Goal: Task Accomplishment & Management: Use online tool/utility

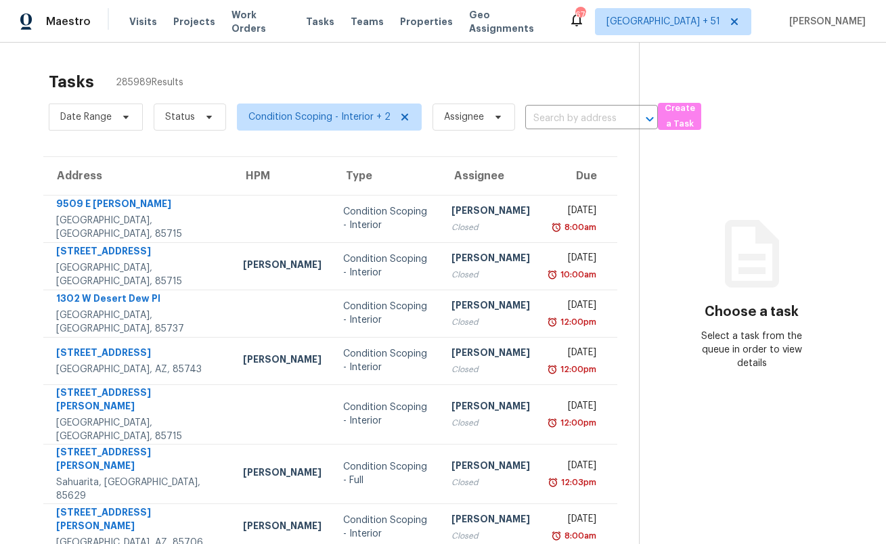
click at [422, 55] on div "Tasks 285989 Results Date Range Status Condition Scoping - Interior + 2 Assigne…" at bounding box center [443, 386] width 886 height 687
click at [184, 124] on span "Status" at bounding box center [190, 117] width 72 height 27
click at [190, 175] on label "Open" at bounding box center [182, 175] width 43 height 14
click at [170, 175] on input "Open" at bounding box center [165, 172] width 9 height 9
checkbox input "true"
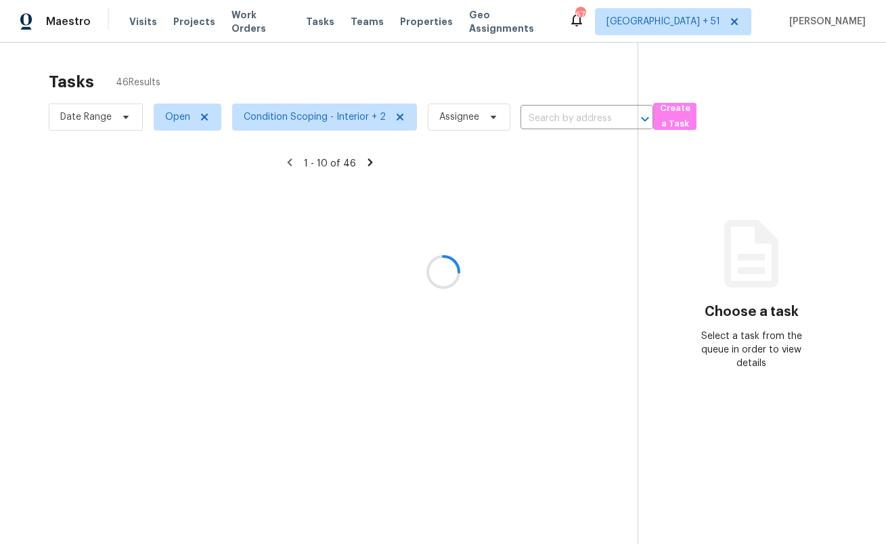
click at [282, 60] on div at bounding box center [443, 272] width 886 height 544
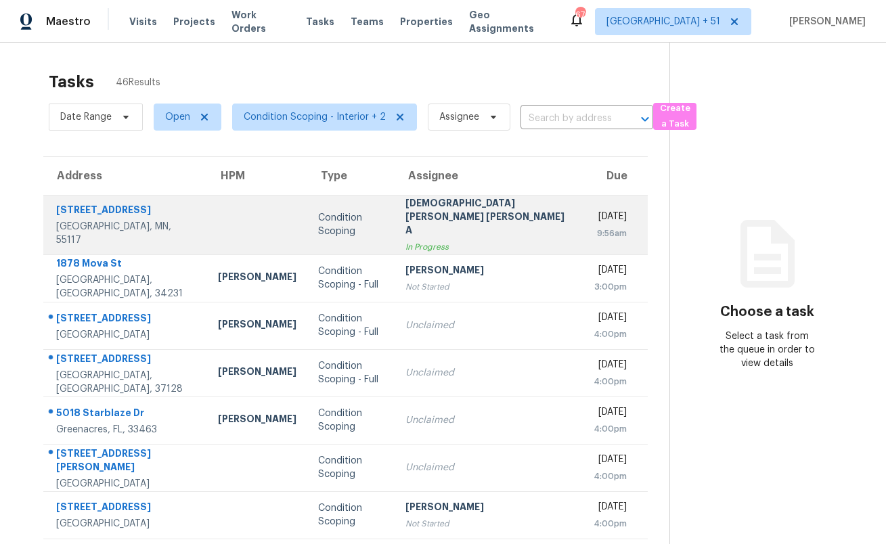
click at [349, 210] on td "Condition Scoping" at bounding box center [350, 225] width 87 height 60
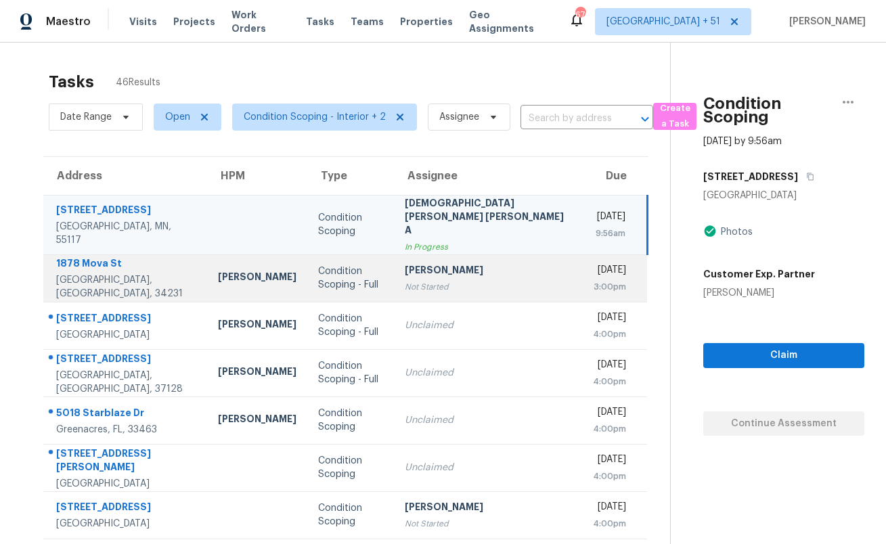
click at [344, 265] on div "Condition Scoping - Full" at bounding box center [350, 278] width 65 height 27
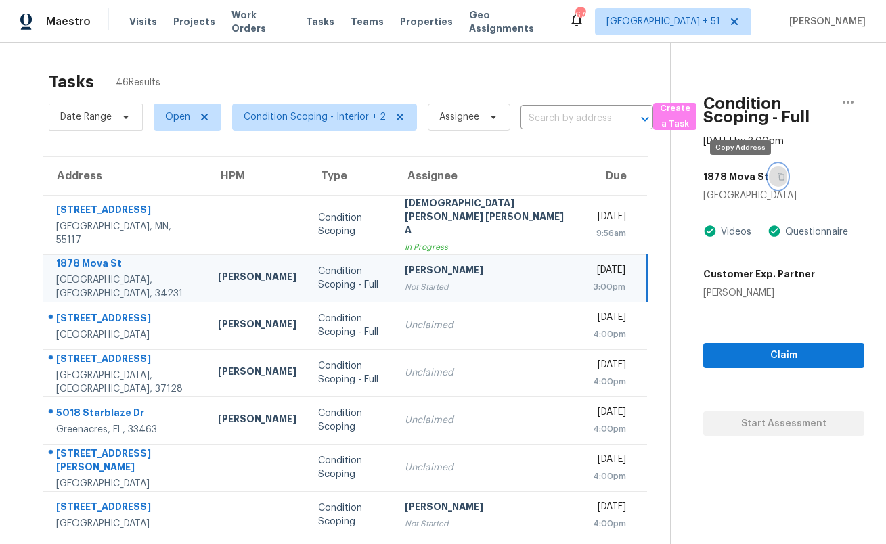
click at [777, 179] on icon "button" at bounding box center [781, 177] width 8 height 8
click at [137, 23] on span "Visits" at bounding box center [143, 22] width 28 height 14
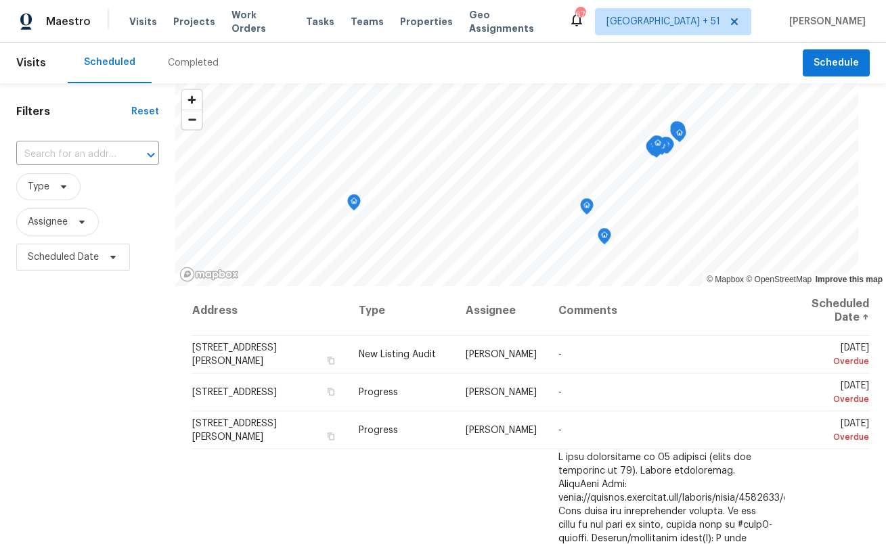
click at [183, 64] on div "Completed" at bounding box center [193, 63] width 51 height 14
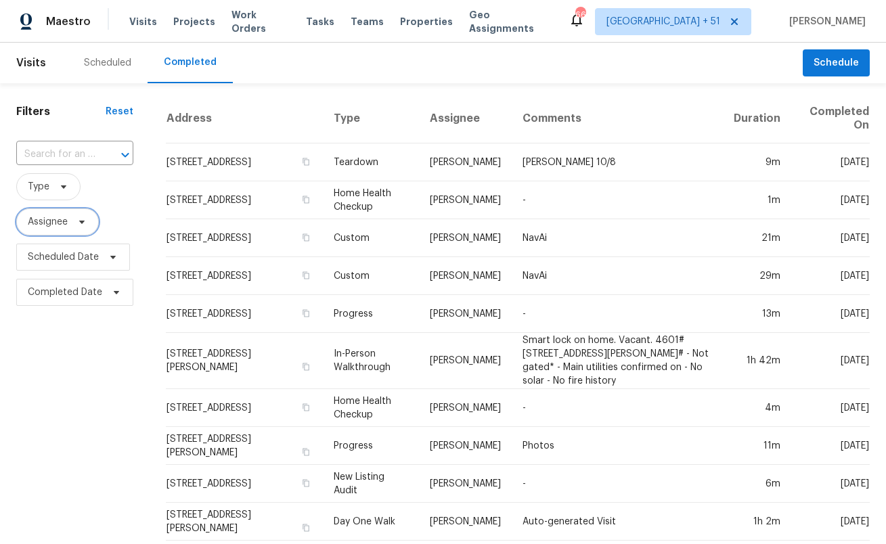
click at [48, 225] on span "Assignee" at bounding box center [48, 222] width 40 height 14
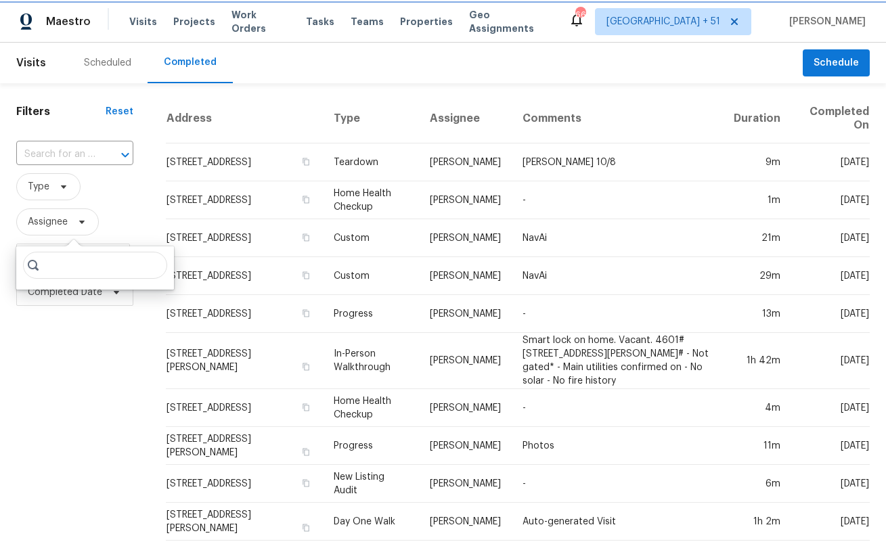
click at [48, 225] on span "Assignee" at bounding box center [48, 222] width 40 height 14
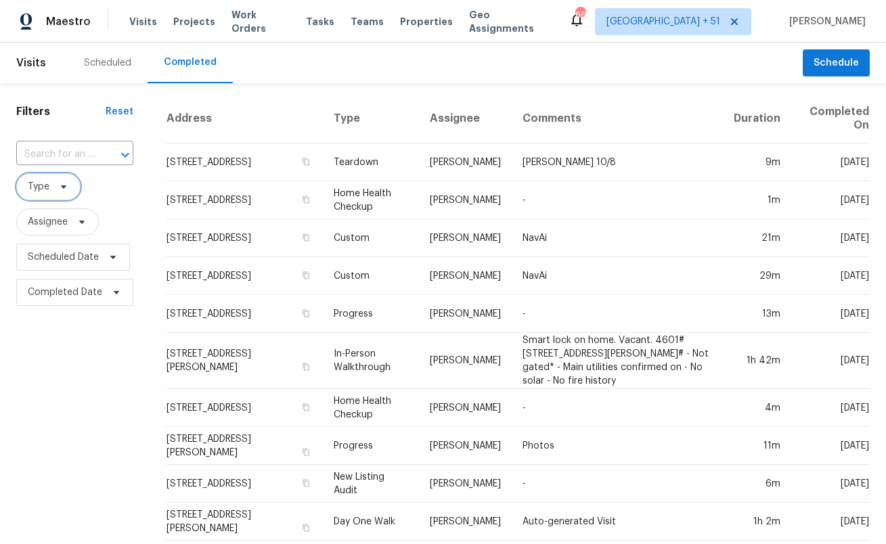
click at [43, 187] on span "Type" at bounding box center [39, 187] width 22 height 14
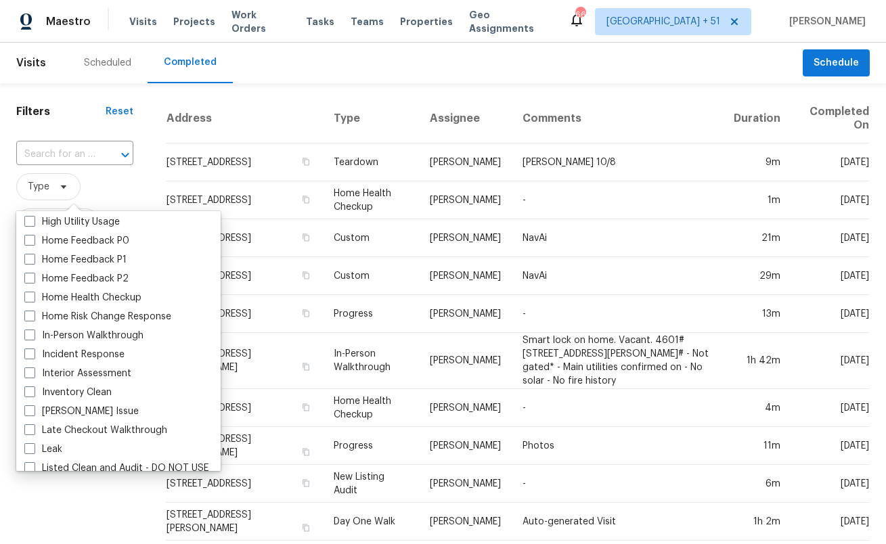
scroll to position [431, 0]
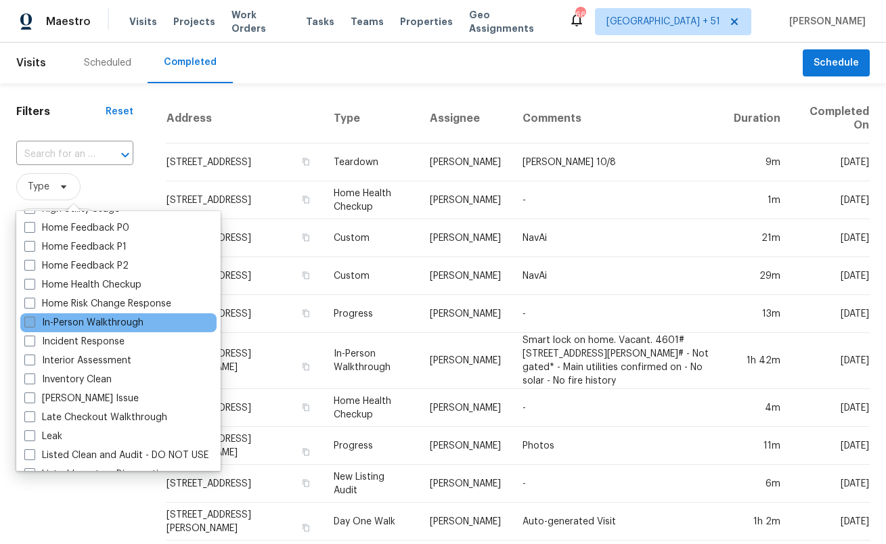
click at [85, 323] on label "In-Person Walkthrough" at bounding box center [83, 323] width 119 height 14
click at [33, 323] on input "In-Person Walkthrough" at bounding box center [28, 320] width 9 height 9
checkbox input "true"
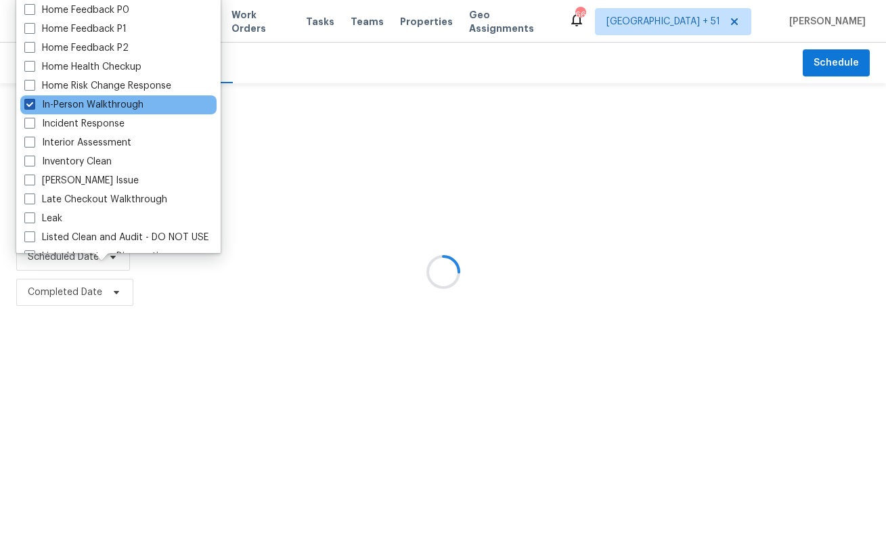
click at [85, 323] on div at bounding box center [443, 272] width 886 height 544
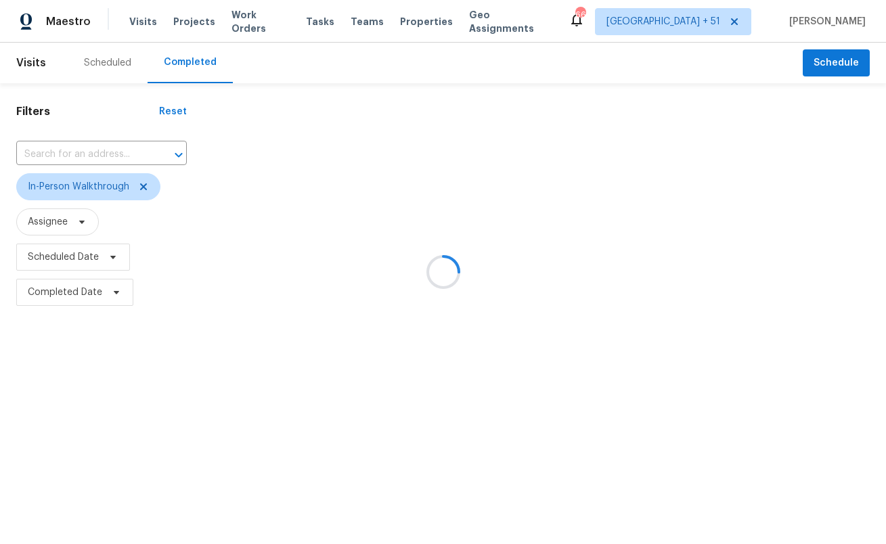
click at [62, 257] on div at bounding box center [443, 272] width 886 height 544
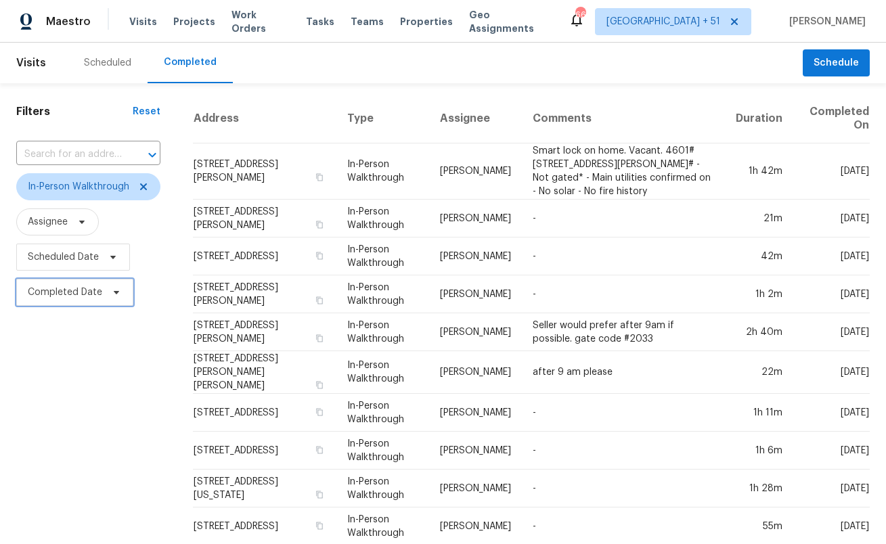
click at [70, 290] on span "Completed Date" at bounding box center [65, 293] width 74 height 14
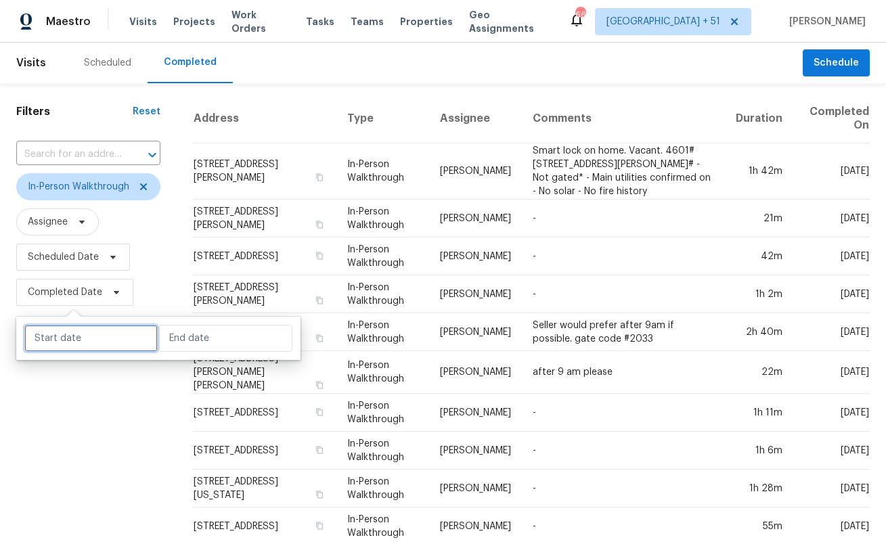
click at [76, 337] on input "text" at bounding box center [90, 338] width 133 height 27
select select "9"
select select "2025"
select select "10"
select select "2025"
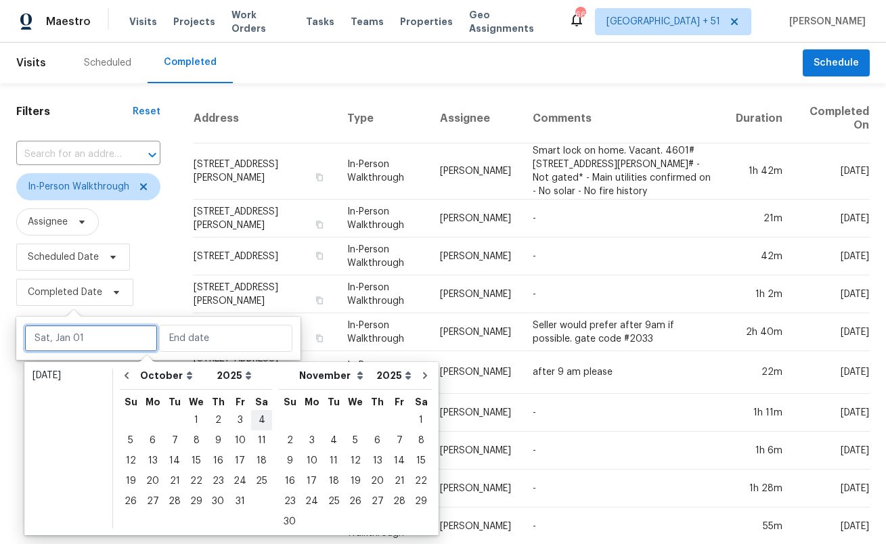
type input "[DATE]"
click at [152, 445] on div "6" at bounding box center [152, 440] width 22 height 19
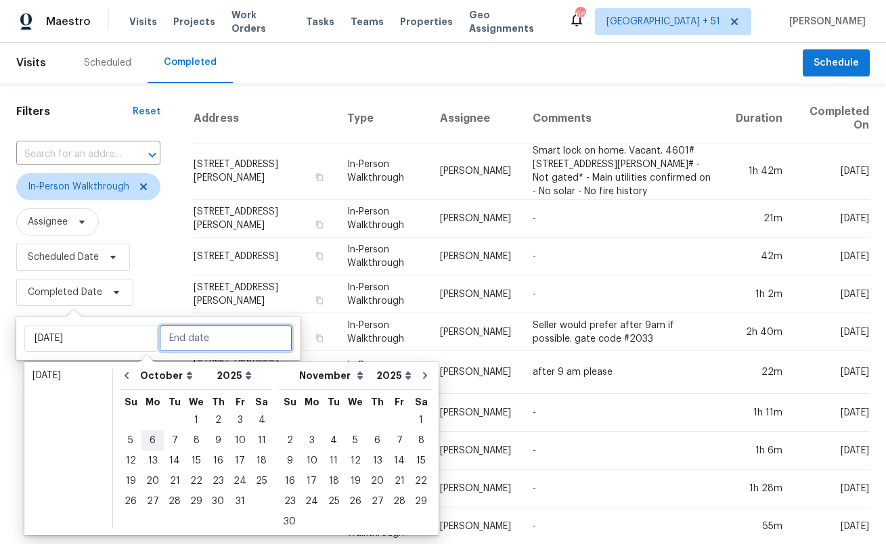
type input "[DATE]"
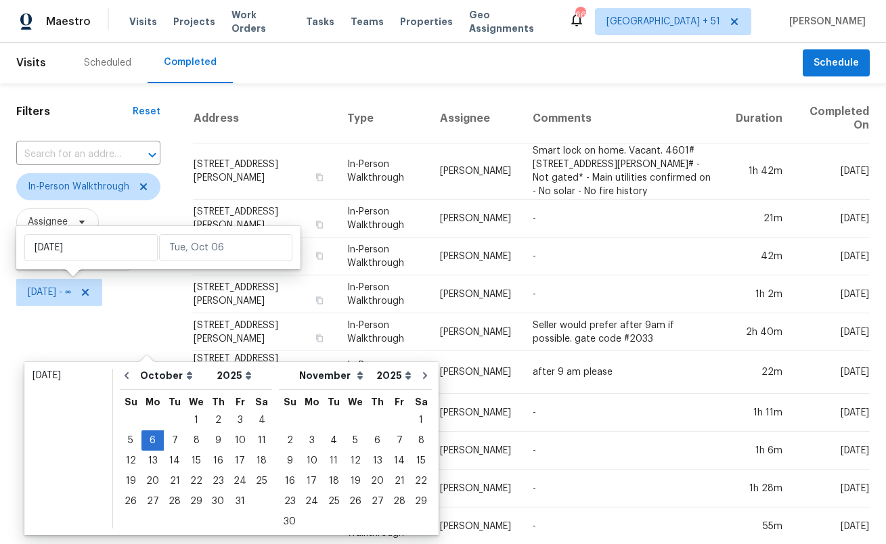
click at [163, 326] on div "Filters Reset ​ In-Person Walkthrough Assignee Scheduled Date [DATE] - ∞" at bounding box center [88, 357] width 177 height 549
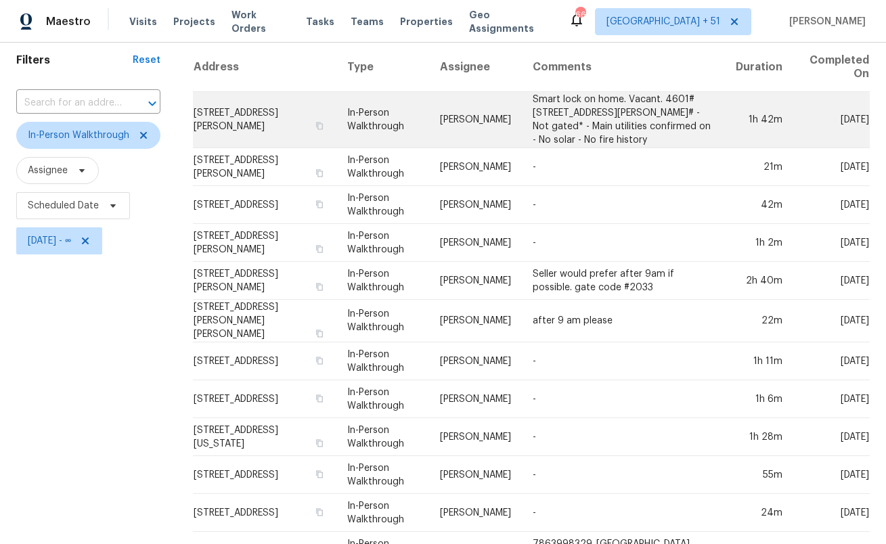
scroll to position [48, 0]
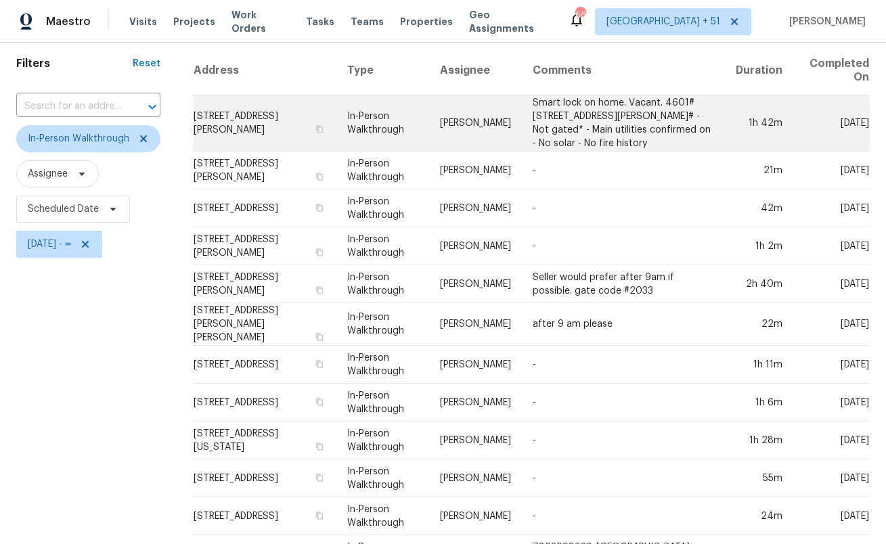
click at [377, 128] on td "In-Person Walkthrough" at bounding box center [382, 123] width 92 height 56
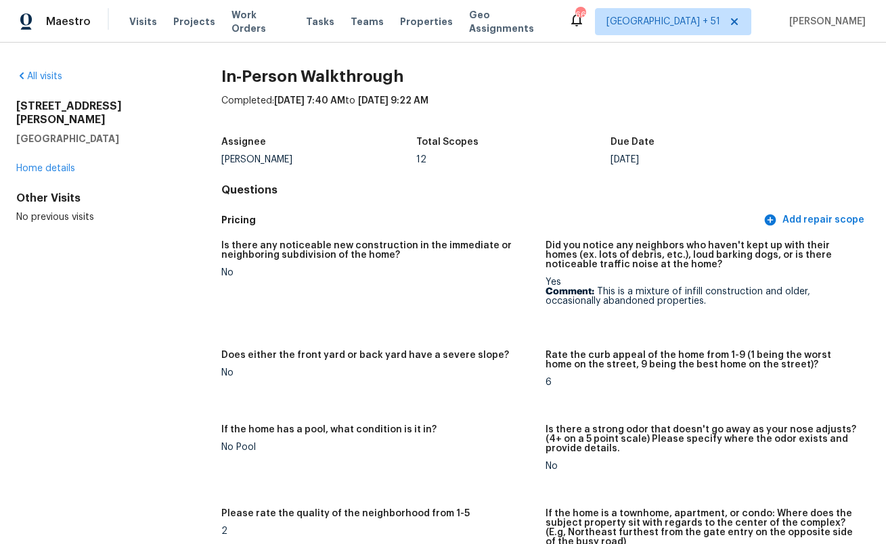
scroll to position [1, 0]
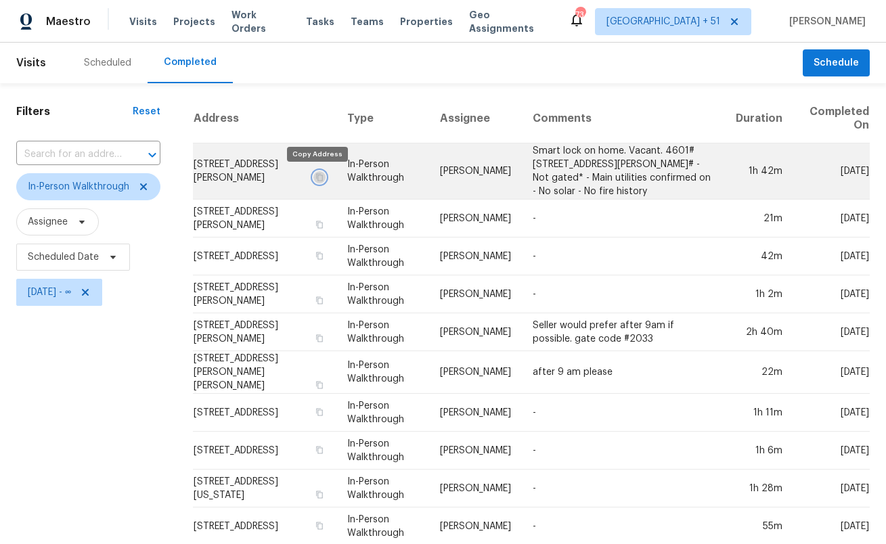
click at [319, 179] on button "button" at bounding box center [319, 177] width 12 height 12
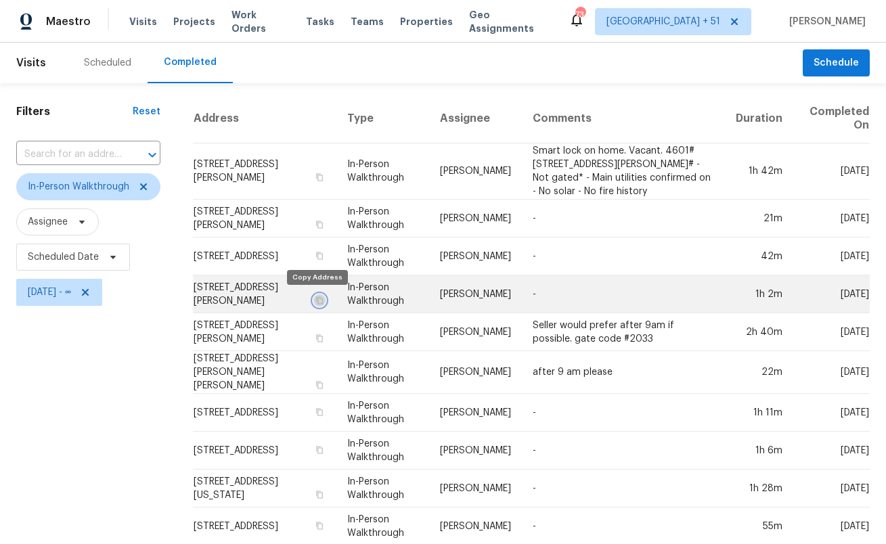
click at [317, 303] on icon "button" at bounding box center [320, 299] width 7 height 7
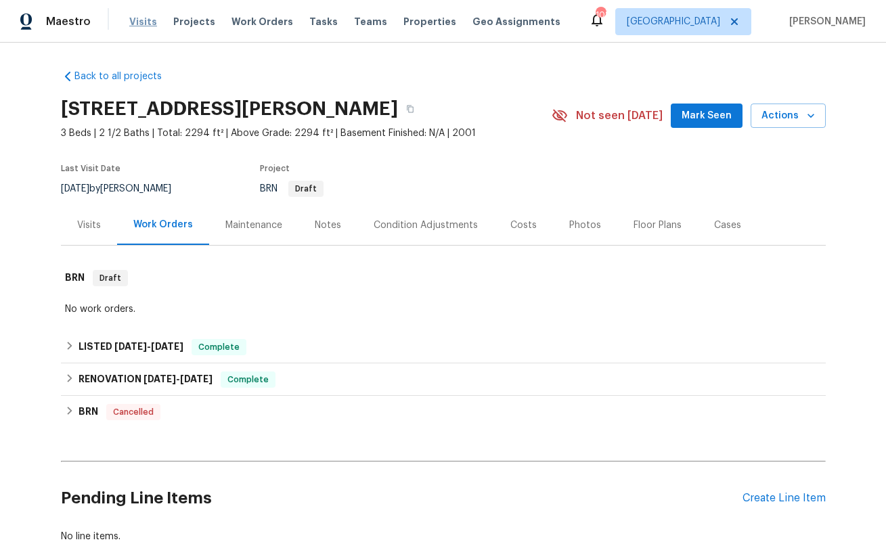
click at [147, 23] on span "Visits" at bounding box center [143, 22] width 28 height 14
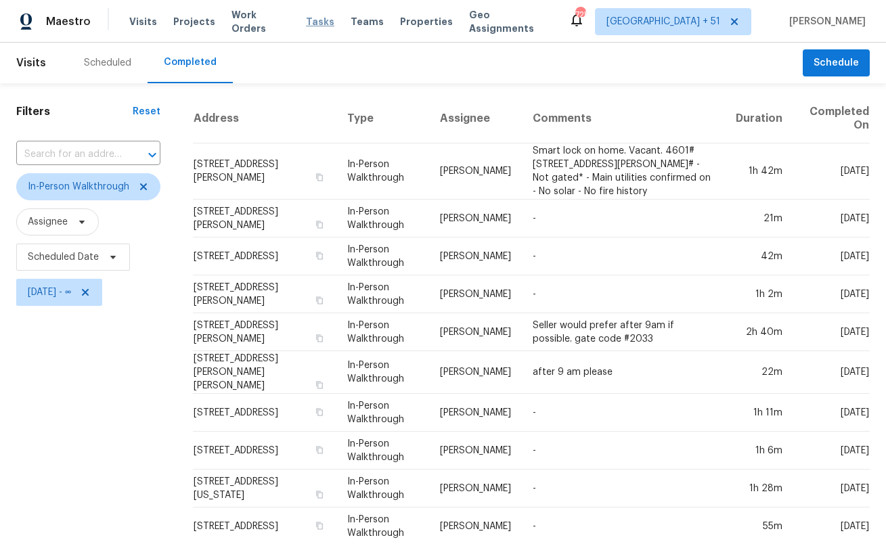
click at [306, 22] on span "Tasks" at bounding box center [320, 21] width 28 height 9
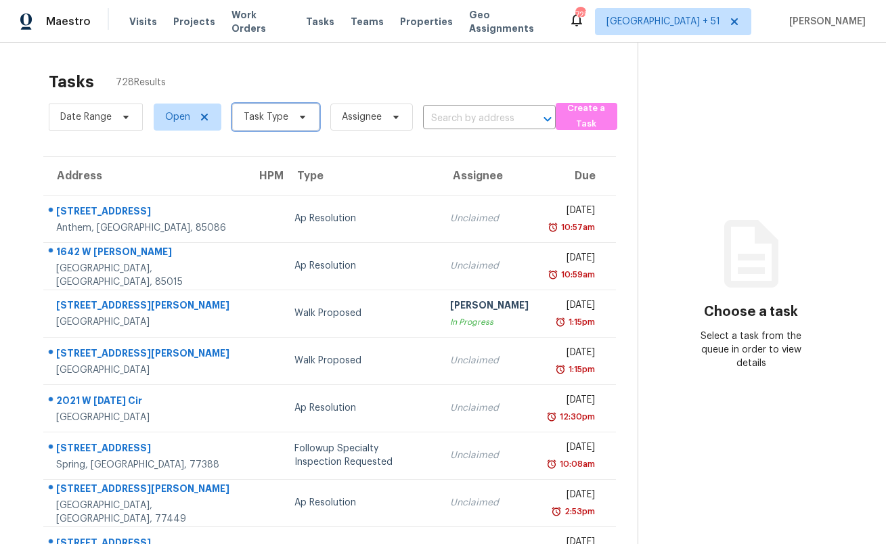
click at [283, 116] on span "Task Type" at bounding box center [266, 117] width 45 height 14
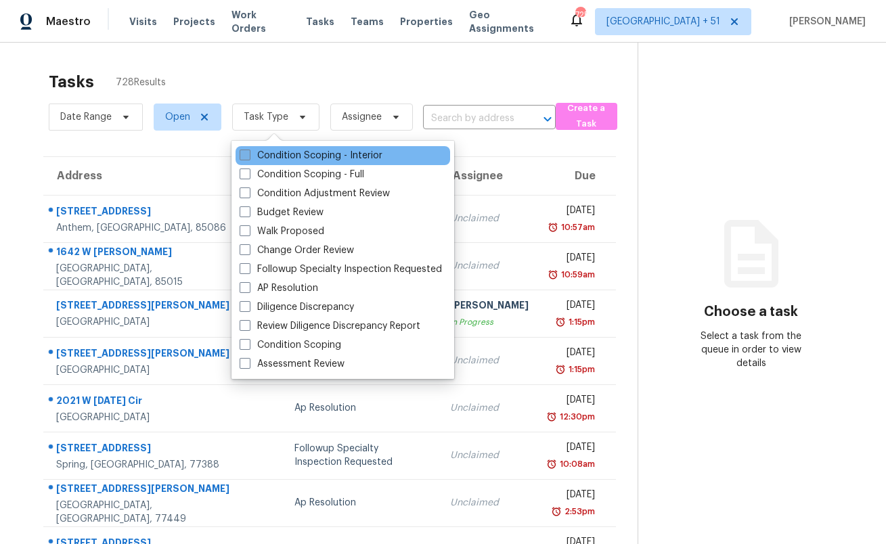
click at [299, 157] on label "Condition Scoping - Interior" at bounding box center [311, 156] width 143 height 14
click at [248, 157] on input "Condition Scoping - Interior" at bounding box center [244, 153] width 9 height 9
checkbox input "true"
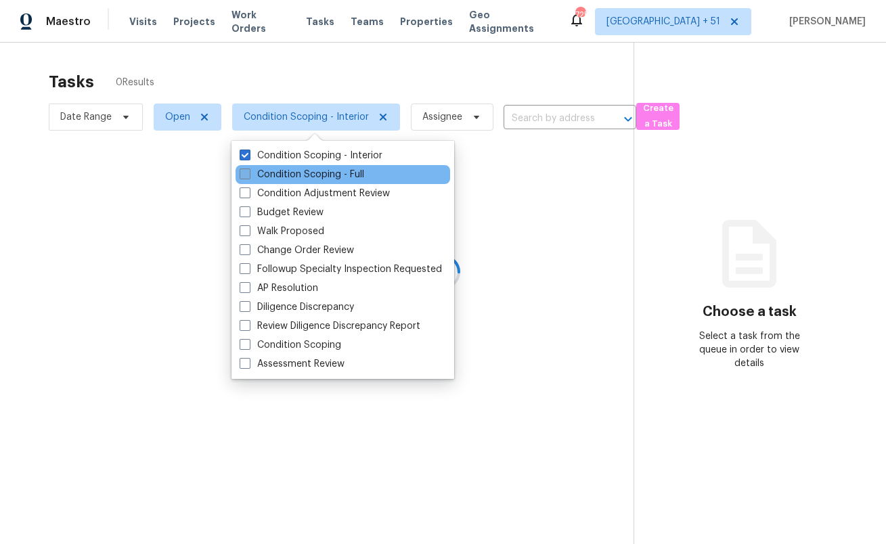
click at [303, 172] on label "Condition Scoping - Full" at bounding box center [302, 175] width 125 height 14
click at [248, 172] on input "Condition Scoping - Full" at bounding box center [244, 172] width 9 height 9
checkbox input "true"
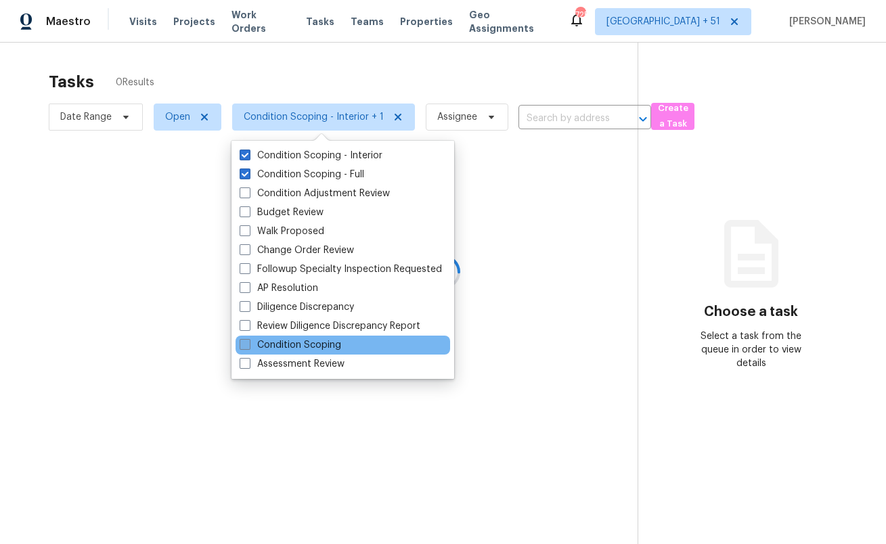
click at [287, 343] on label "Condition Scoping" at bounding box center [291, 345] width 102 height 14
click at [248, 343] on input "Condition Scoping" at bounding box center [244, 342] width 9 height 9
checkbox input "true"
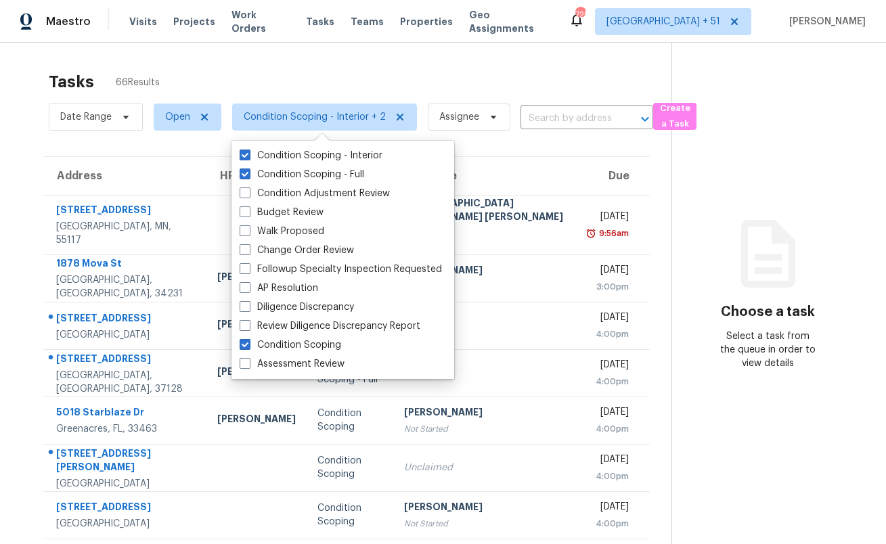
click at [294, 65] on div "Tasks 66 Results" at bounding box center [360, 81] width 623 height 35
